Goal: Information Seeking & Learning: Learn about a topic

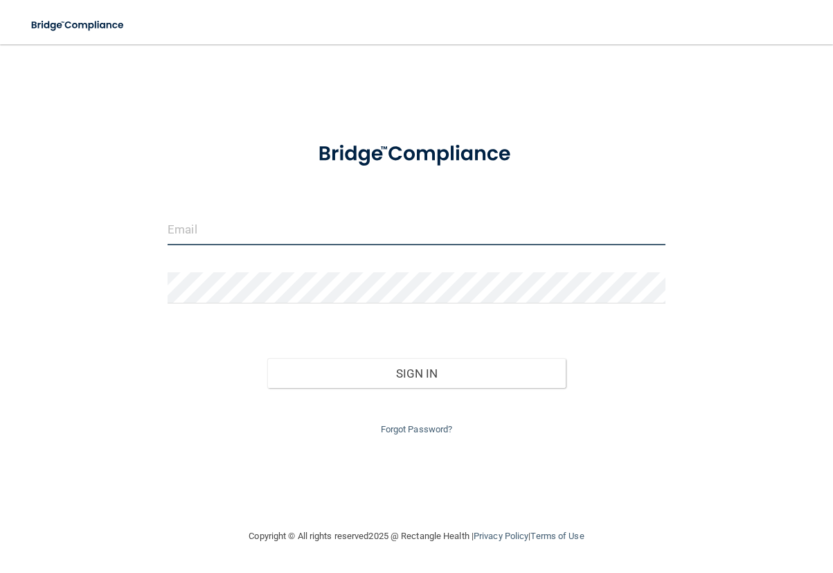
click at [235, 234] on input "email" at bounding box center [417, 229] width 498 height 31
type input "[PERSON_NAME][EMAIL_ADDRESS][PERSON_NAME][DOMAIN_NAME]"
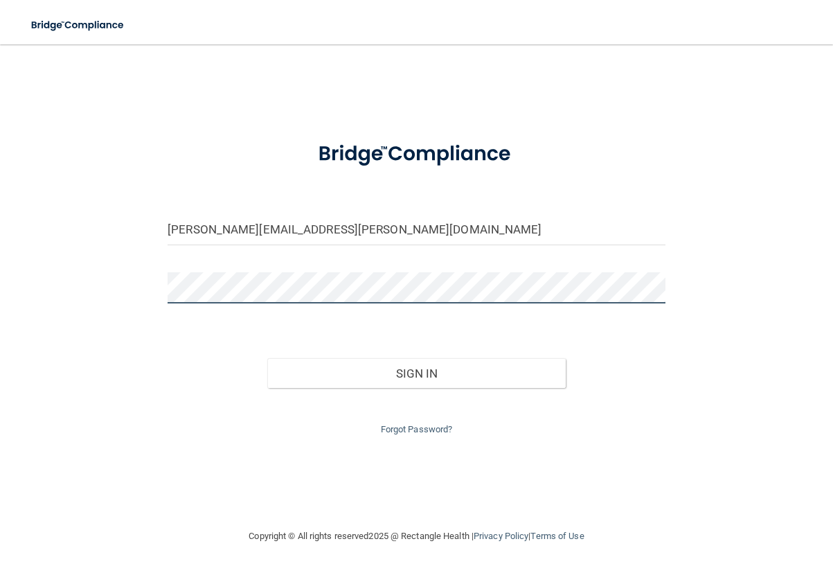
click at [267, 358] on button "Sign In" at bounding box center [416, 373] width 299 height 30
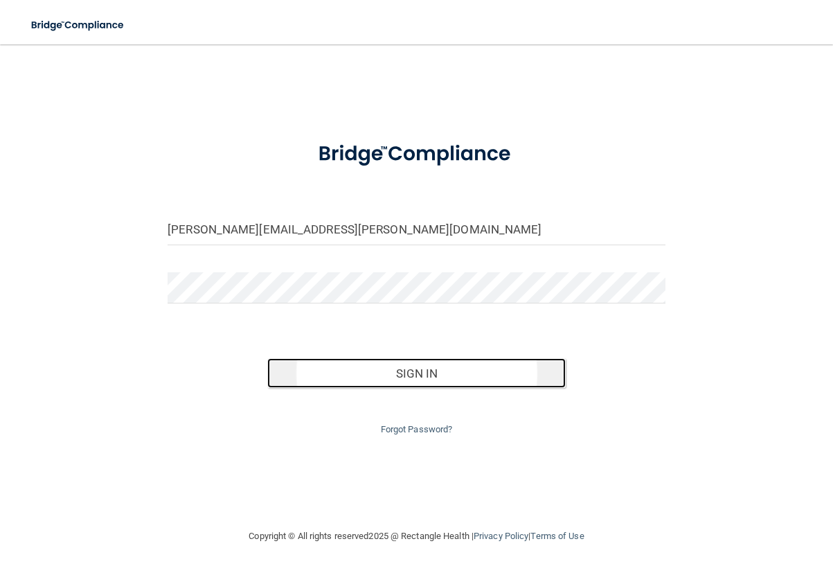
click at [427, 381] on button "Sign In" at bounding box center [416, 373] width 299 height 30
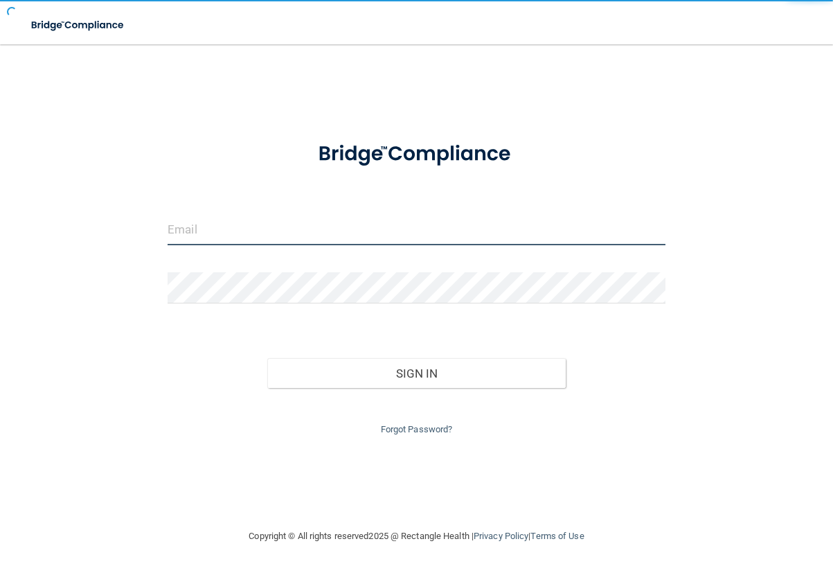
click at [212, 240] on input "email" at bounding box center [417, 229] width 498 height 31
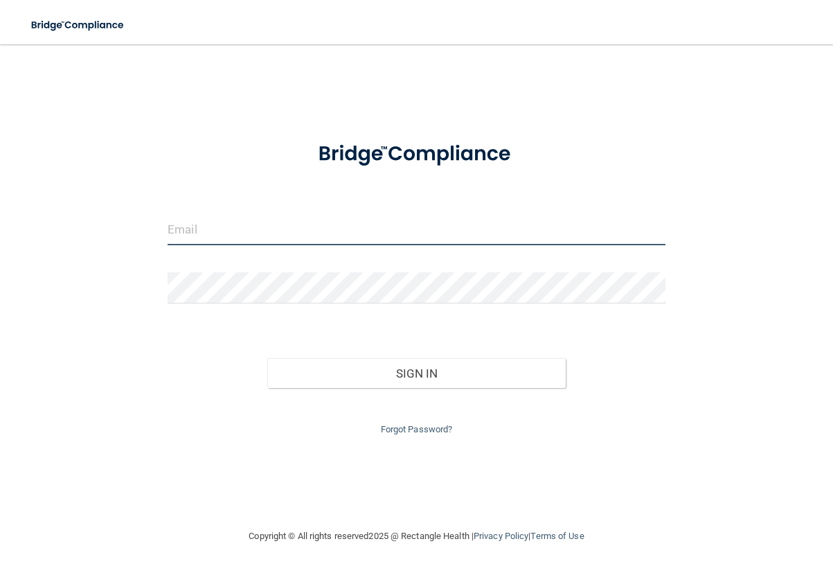
type input "[PERSON_NAME][EMAIL_ADDRESS][PERSON_NAME][DOMAIN_NAME]"
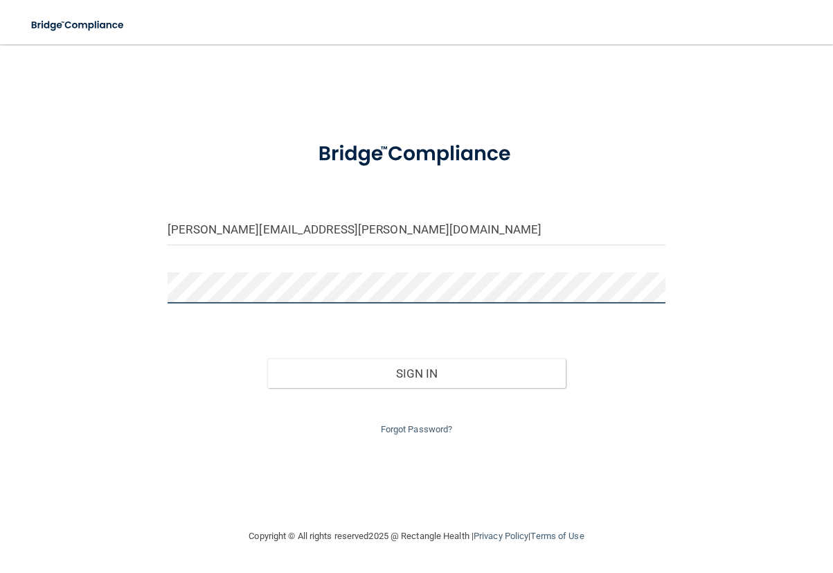
click at [267, 358] on button "Sign In" at bounding box center [416, 373] width 299 height 30
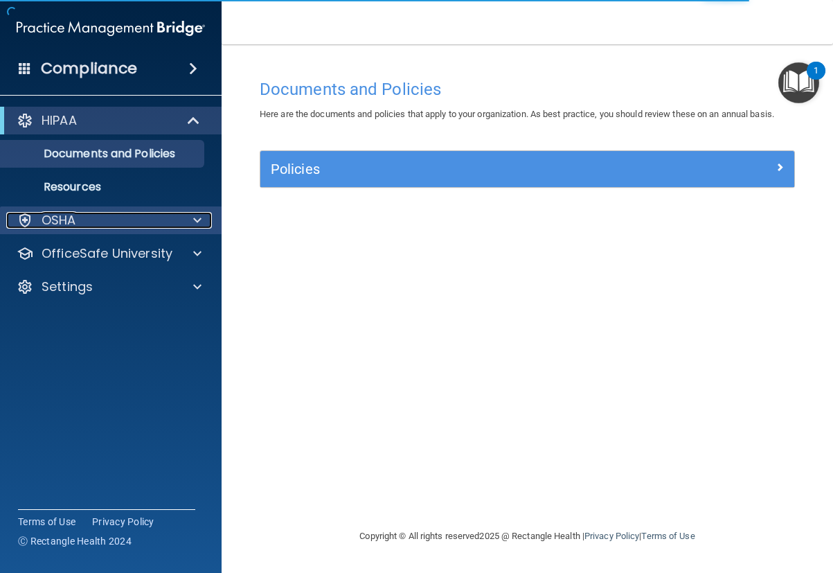
click at [208, 218] on div at bounding box center [195, 220] width 35 height 17
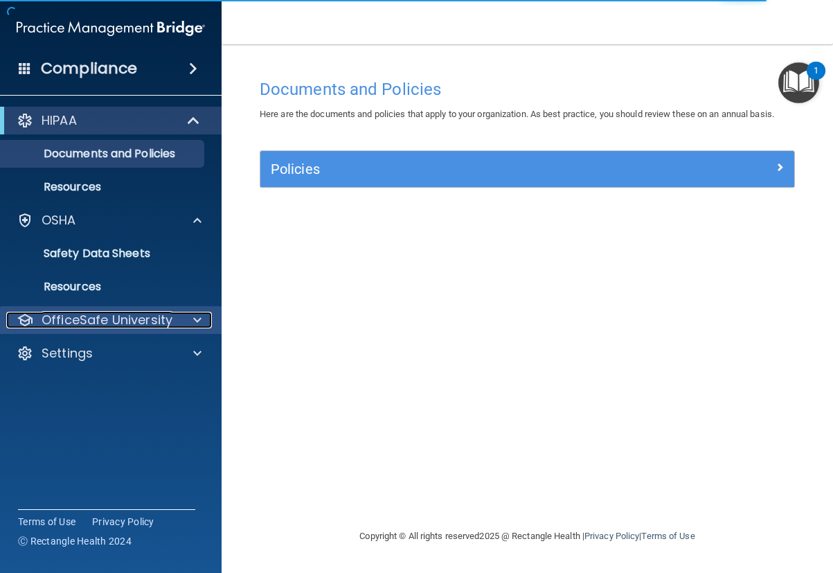
click at [193, 314] on div at bounding box center [195, 320] width 35 height 17
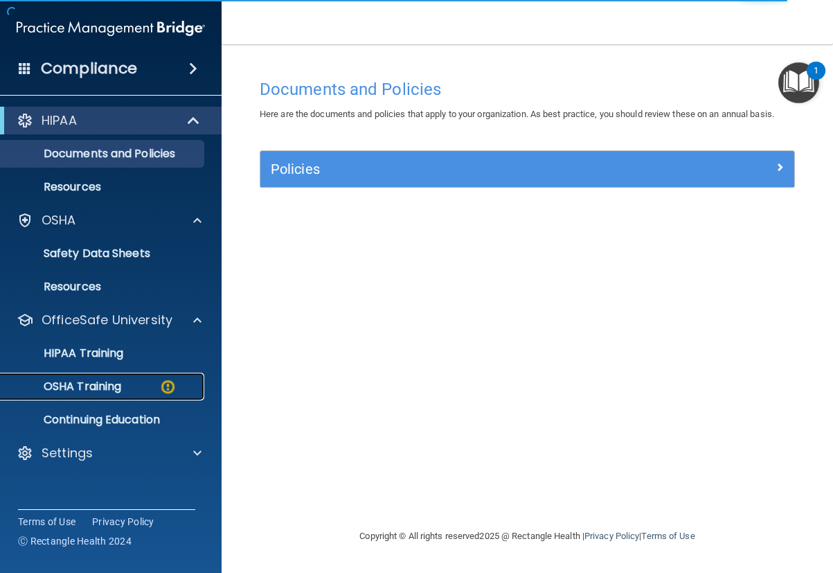
click at [163, 390] on img at bounding box center [167, 386] width 17 height 17
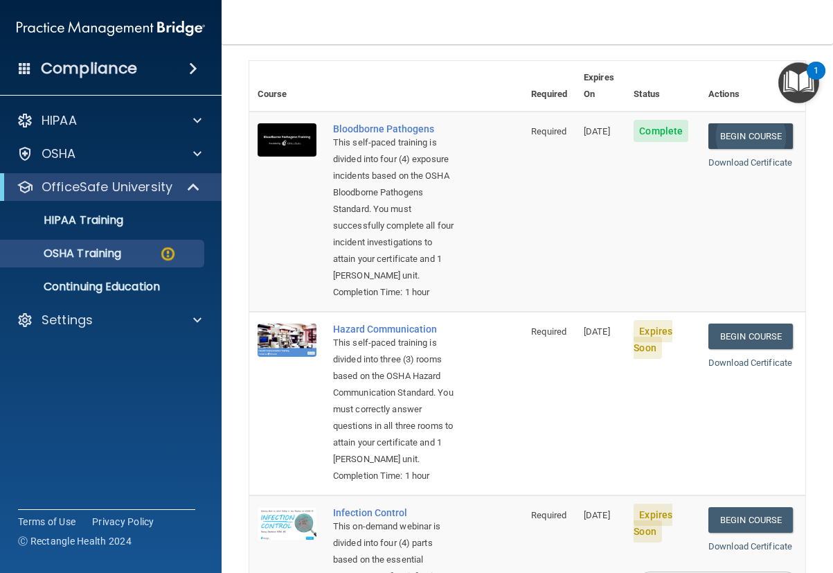
scroll to position [74, 0]
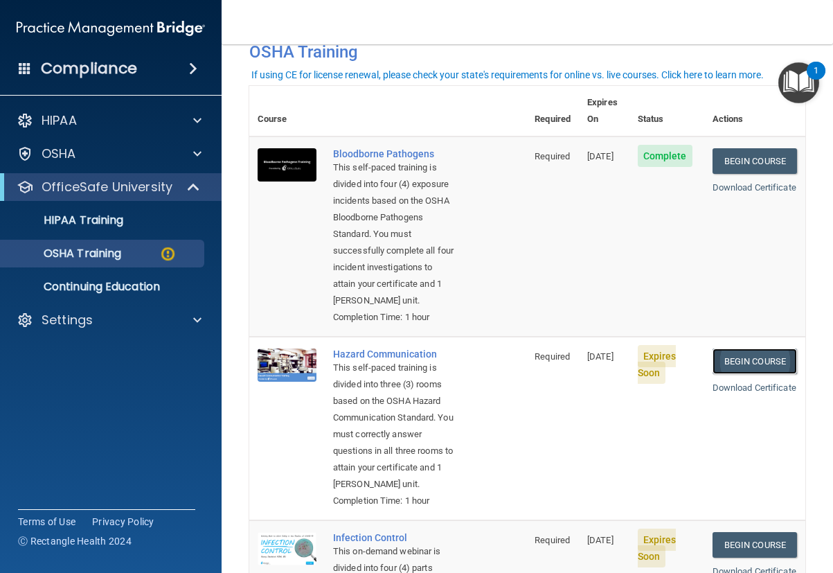
click at [743, 374] on link "Begin Course" at bounding box center [755, 361] width 85 height 26
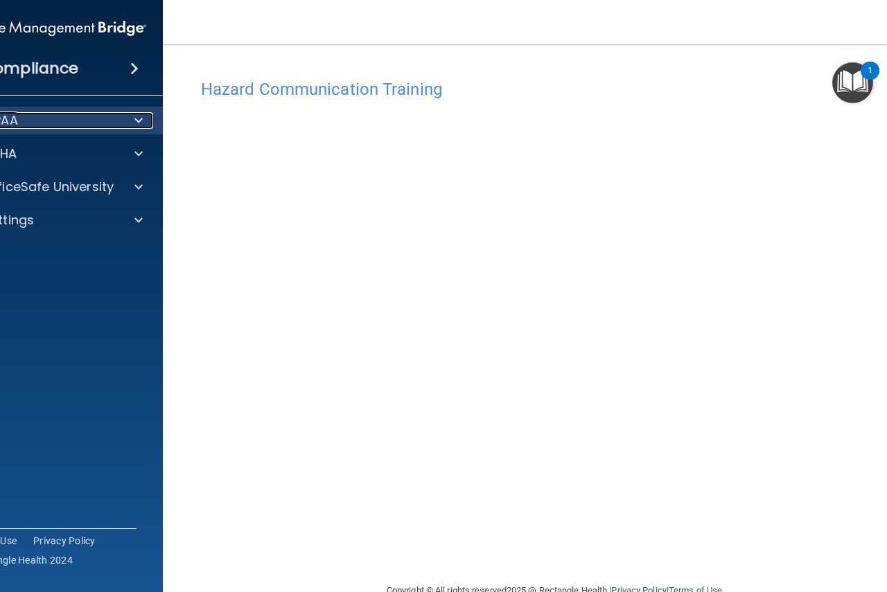
click at [18, 115] on div "HIPAA" at bounding box center [33, 120] width 172 height 17
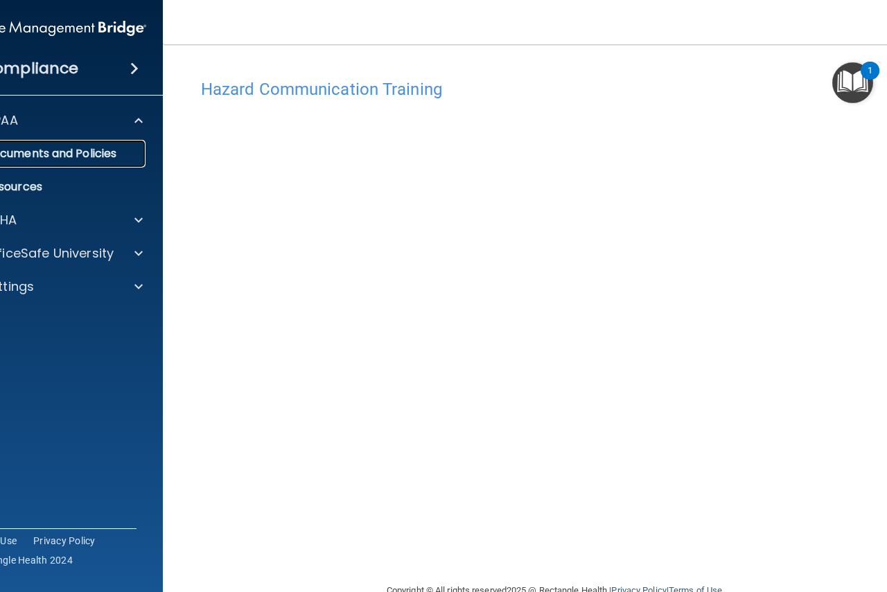
click at [103, 156] on p "Documents and Policies" at bounding box center [44, 154] width 189 height 14
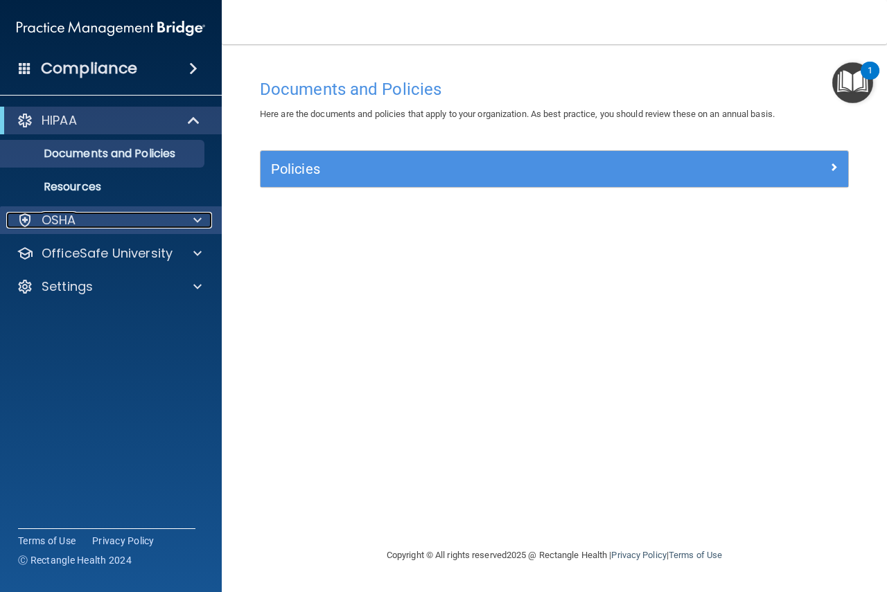
click at [196, 221] on span at bounding box center [197, 220] width 8 height 17
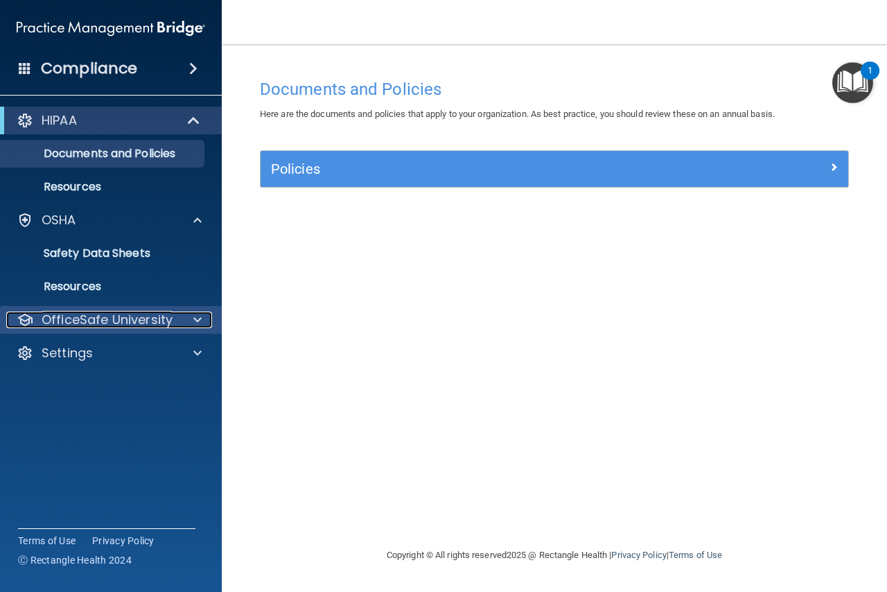
click at [193, 326] on div at bounding box center [195, 320] width 35 height 17
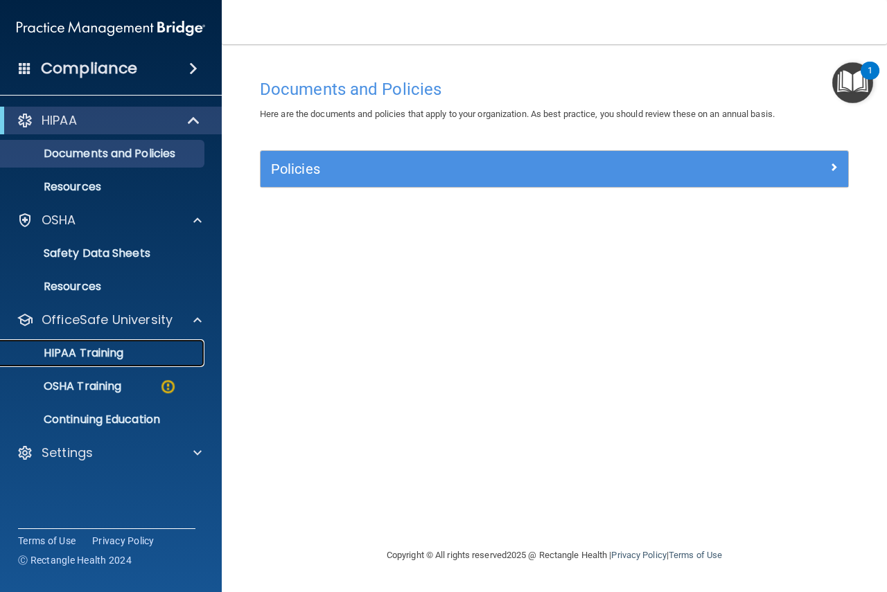
click at [125, 355] on div "HIPAA Training" at bounding box center [103, 353] width 189 height 14
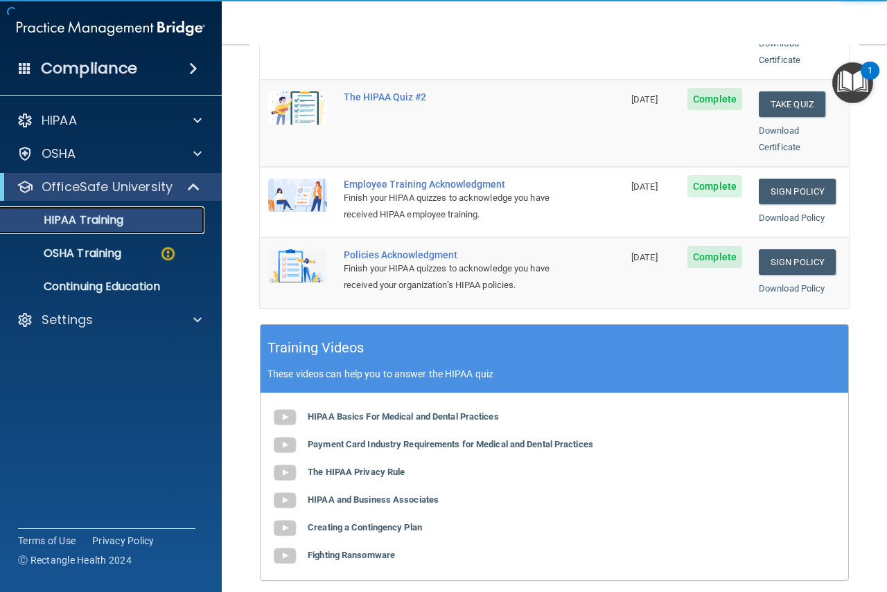
scroll to position [416, 0]
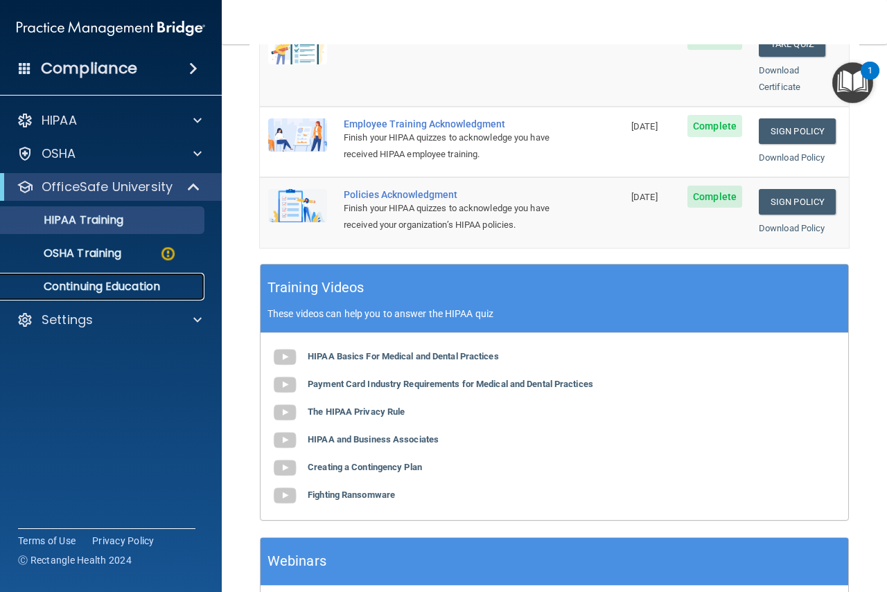
click at [118, 294] on link "Continuing Education" at bounding box center [95, 287] width 218 height 28
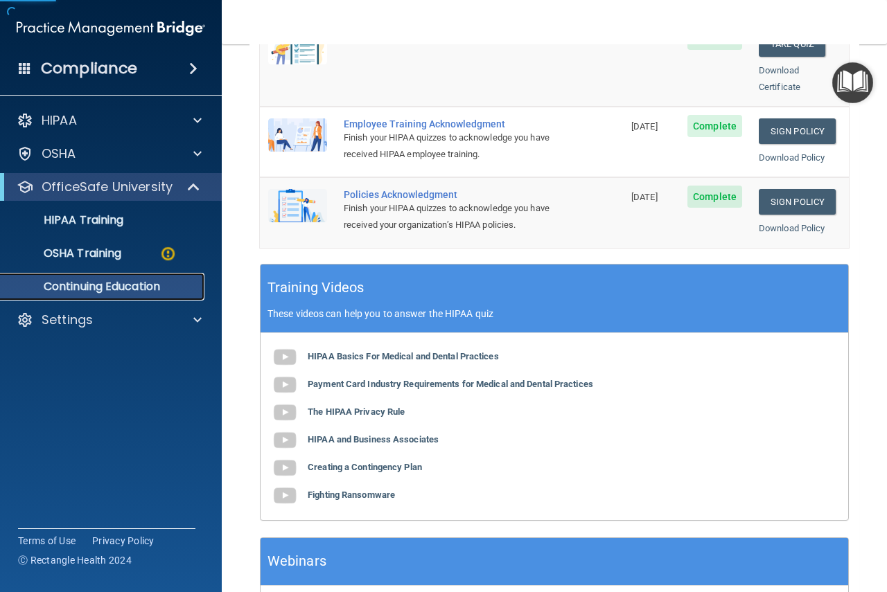
scroll to position [96, 0]
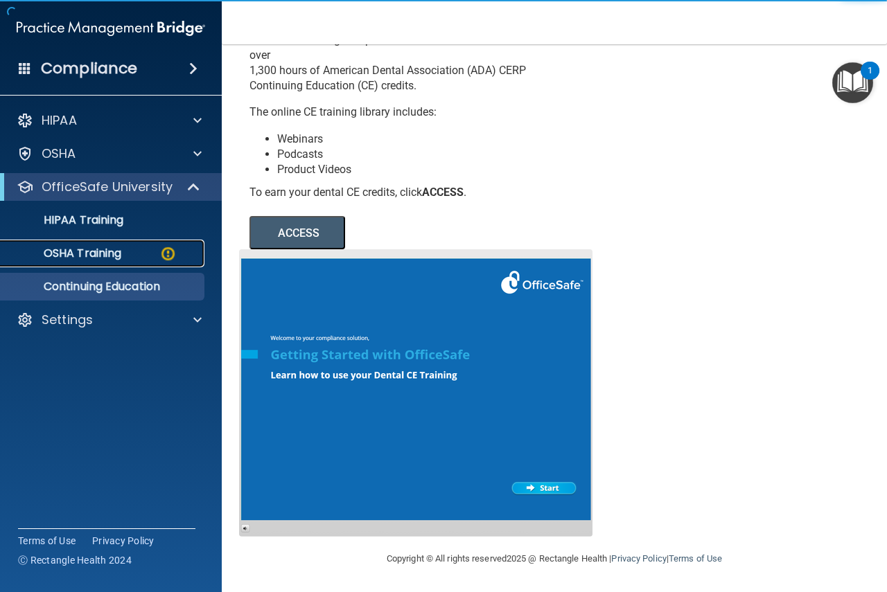
click at [102, 255] on p "OSHA Training" at bounding box center [65, 254] width 112 height 14
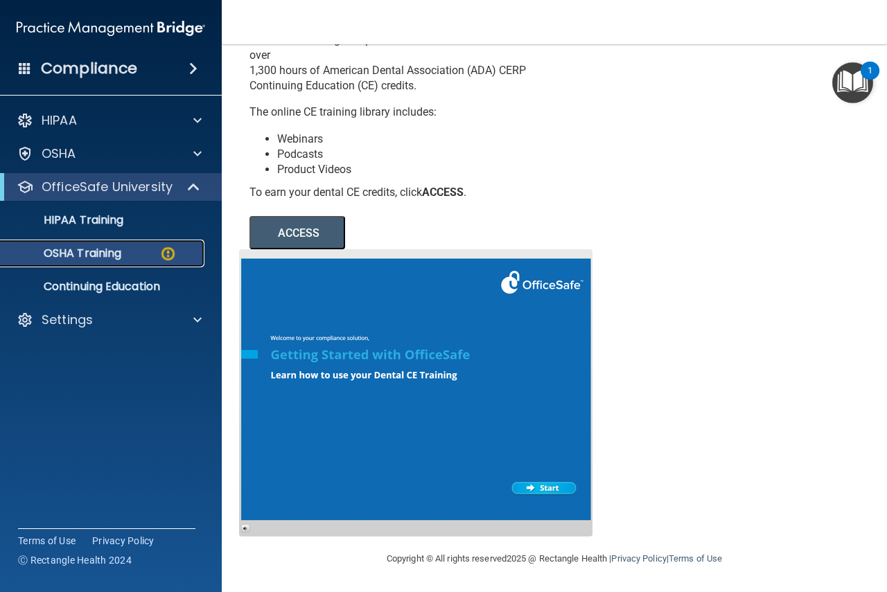
click at [105, 256] on p "OSHA Training" at bounding box center [65, 254] width 112 height 14
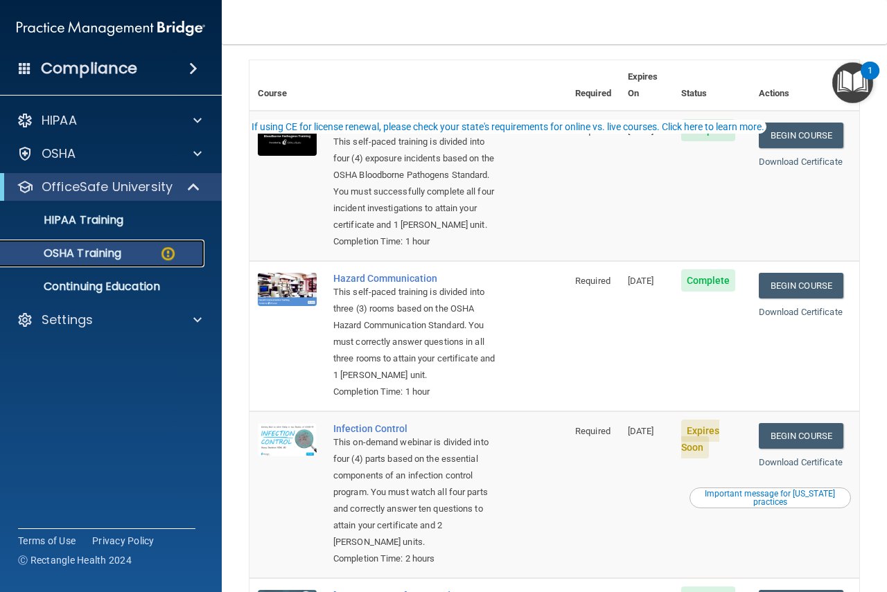
scroll to position [208, 0]
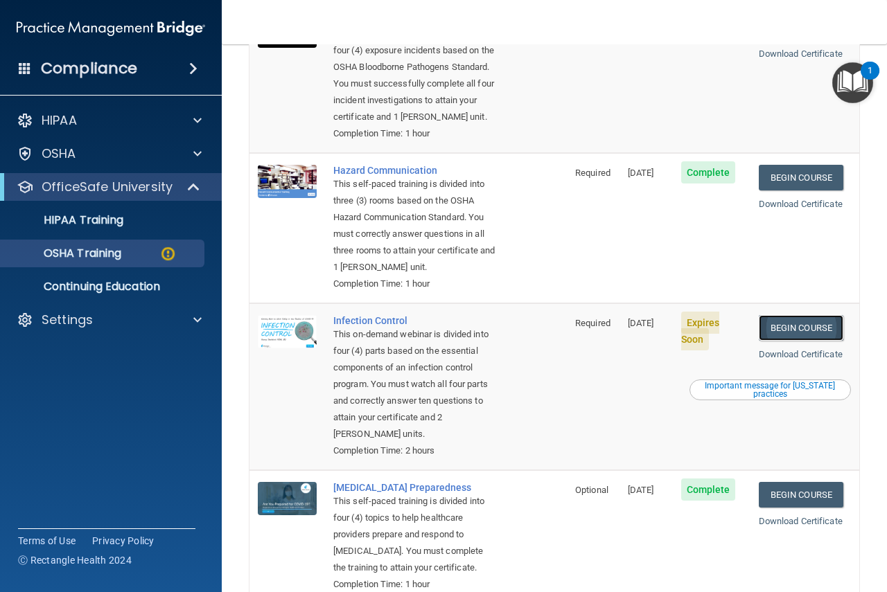
click at [802, 339] on link "Begin Course" at bounding box center [800, 328] width 85 height 26
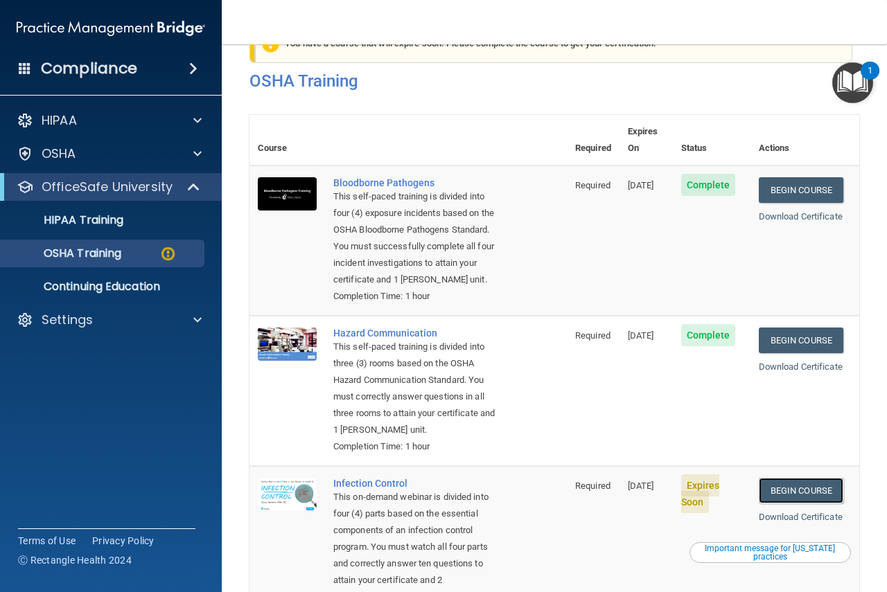
scroll to position [0, 0]
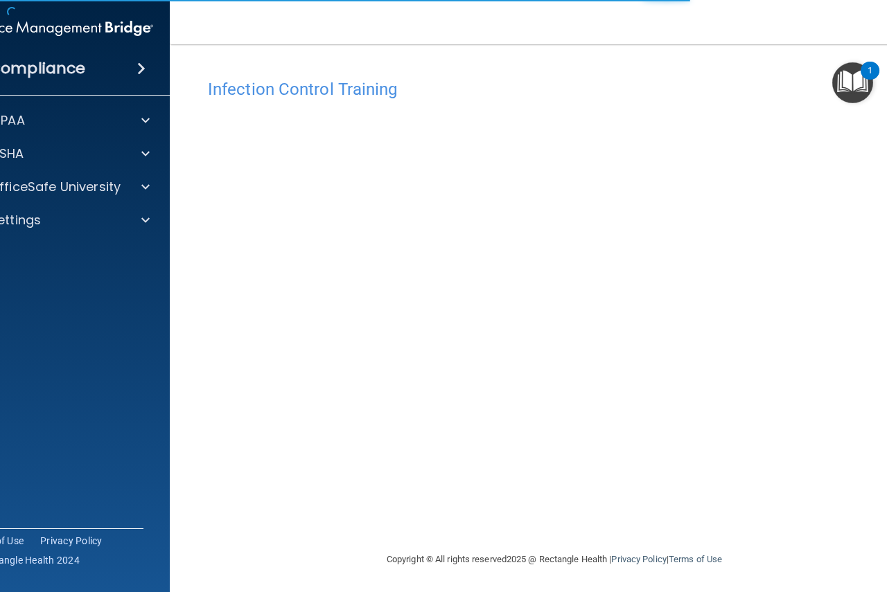
scroll to position [1, 0]
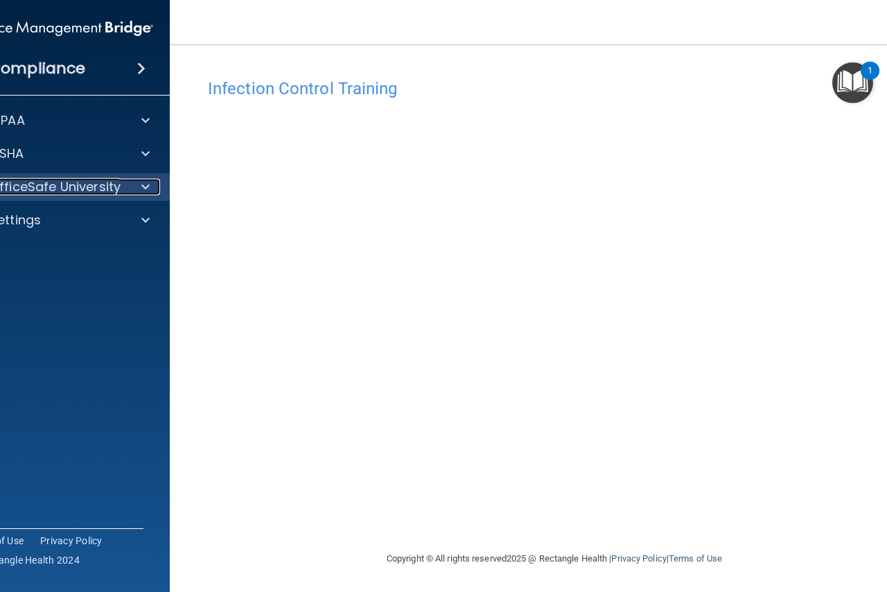
click at [135, 183] on div at bounding box center [143, 187] width 35 height 17
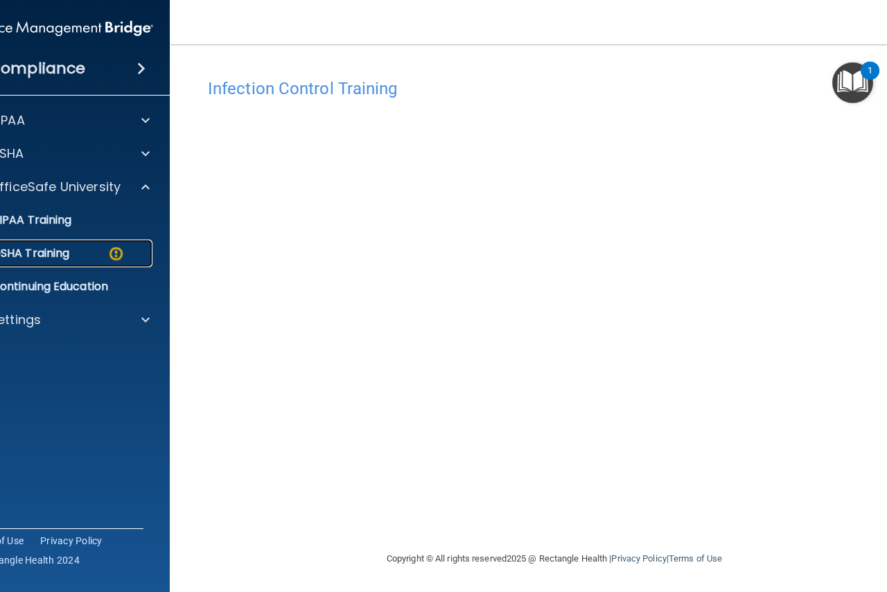
click at [107, 249] on img at bounding box center [115, 253] width 17 height 17
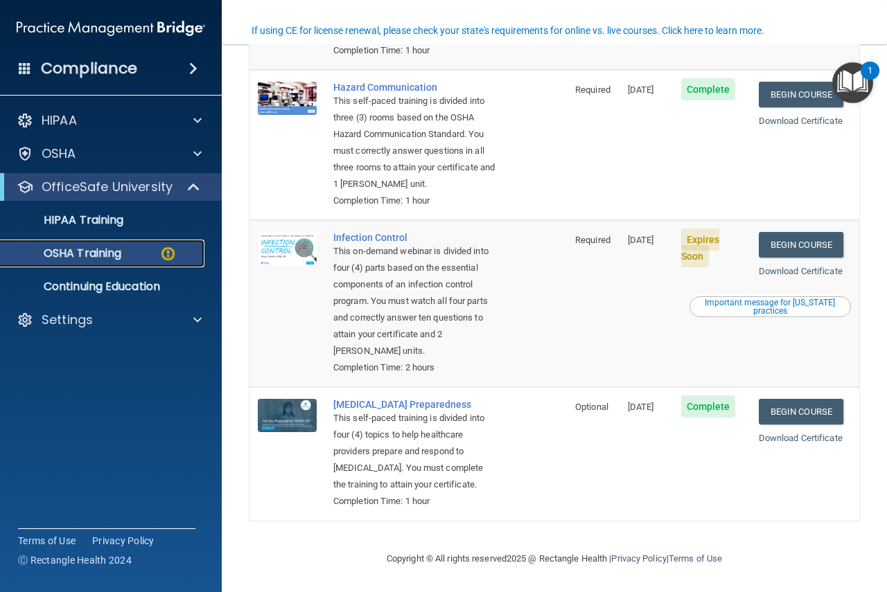
scroll to position [344, 0]
